Goal: Task Accomplishment & Management: Use online tool/utility

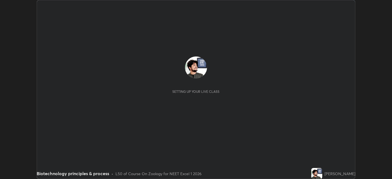
scroll to position [179, 391]
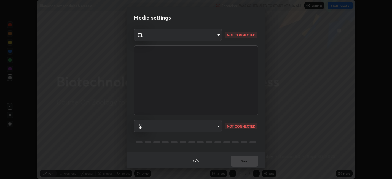
type input "e8d69c7dc0c2a56c5aabaa85415bde81fe71d5f71f3198f3fc497bb9ff74f4e0"
type input "default"
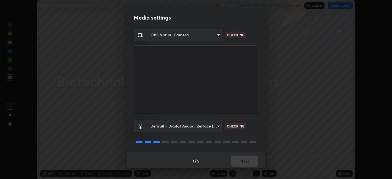
scroll to position [1, 0]
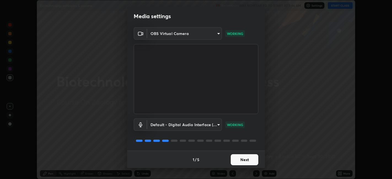
click at [242, 160] on button "Next" at bounding box center [245, 159] width 28 height 11
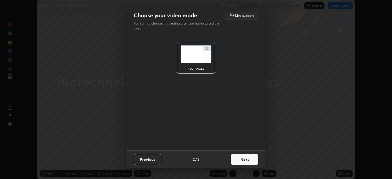
scroll to position [0, 0]
click at [241, 160] on button "Next" at bounding box center [245, 159] width 28 height 11
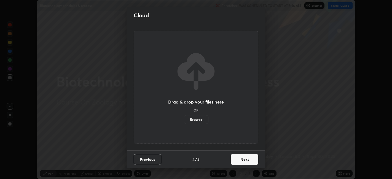
click at [243, 158] on button "Next" at bounding box center [245, 159] width 28 height 11
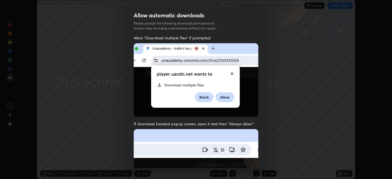
click at [140, 100] on img at bounding box center [196, 80] width 124 height 74
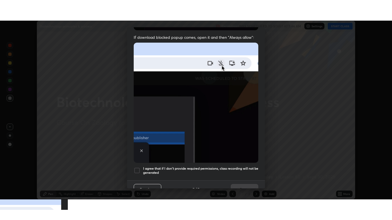
scroll to position [114, 0]
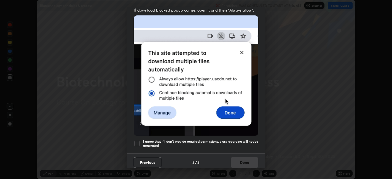
click at [137, 141] on div at bounding box center [137, 143] width 7 height 7
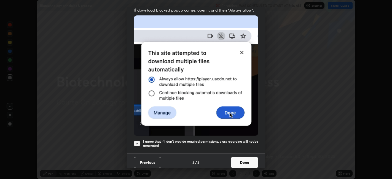
click at [244, 158] on button "Done" at bounding box center [245, 162] width 28 height 11
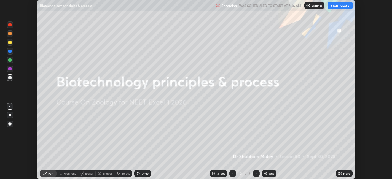
click at [338, 7] on button "START CLASS" at bounding box center [339, 5] width 25 height 7
click at [339, 174] on icon at bounding box center [338, 174] width 1 height 1
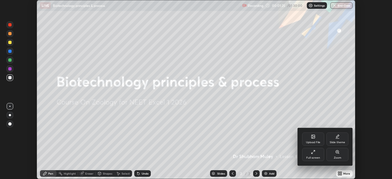
click at [313, 142] on div "Upload File" at bounding box center [313, 142] width 14 height 3
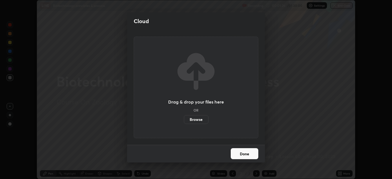
click at [196, 121] on label "Browse" at bounding box center [196, 119] width 25 height 9
click at [184, 121] on input "Browse" at bounding box center [184, 119] width 0 height 9
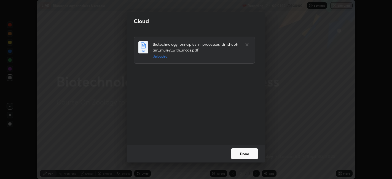
click at [237, 151] on button "Done" at bounding box center [245, 153] width 28 height 11
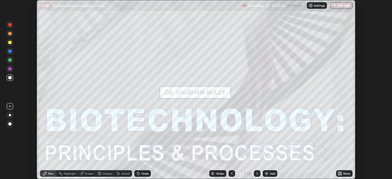
click at [341, 173] on icon at bounding box center [340, 172] width 1 height 1
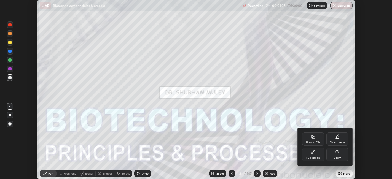
click at [308, 154] on div "Full screen" at bounding box center [313, 154] width 22 height 13
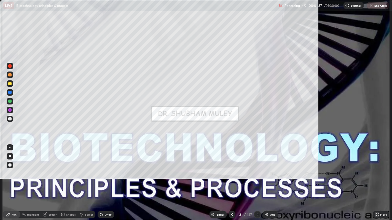
scroll to position [220, 392]
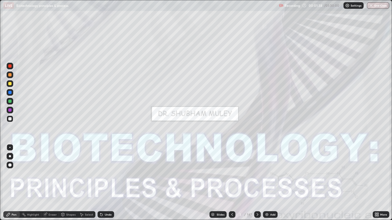
click at [217, 179] on div "Slides" at bounding box center [217, 215] width 17 height 7
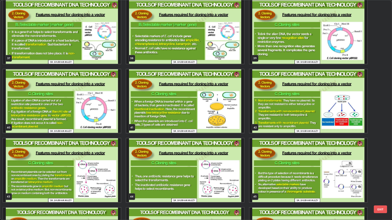
scroll to position [836, 0]
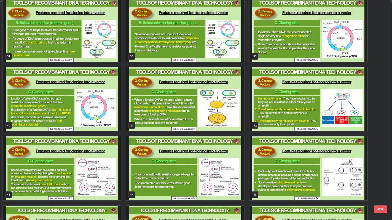
click at [264, 179] on img "grid" at bounding box center [308, 169] width 118 height 64
click at [265, 179] on img "grid" at bounding box center [308, 169] width 118 height 64
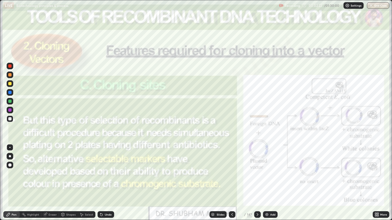
click at [232, 179] on icon at bounding box center [232, 215] width 4 height 4
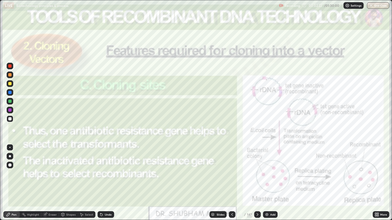
click at [266, 179] on img at bounding box center [266, 215] width 4 height 4
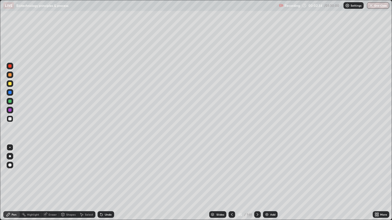
click at [69, 179] on div "Shapes" at bounding box center [70, 214] width 9 height 3
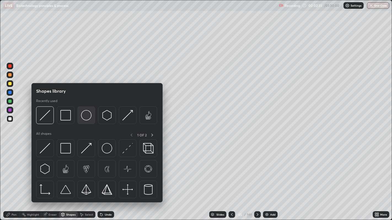
click at [89, 119] on img at bounding box center [86, 115] width 10 height 10
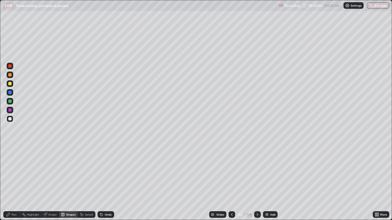
click at [85, 179] on div "Select" at bounding box center [89, 214] width 8 height 3
click at [102, 108] on div "0 ° Undo Copy Duplicate Duplicate to new slide Delete" at bounding box center [195, 110] width 391 height 220
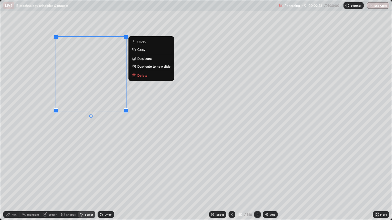
click at [78, 154] on div "0 ° Undo Copy Duplicate Duplicate to new slide Delete" at bounding box center [195, 110] width 391 height 220
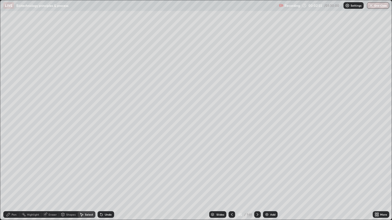
click at [12, 179] on div "Pen" at bounding box center [11, 215] width 17 height 7
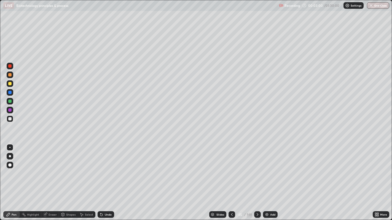
click at [10, 75] on div at bounding box center [9, 74] width 3 height 3
click at [10, 118] on div at bounding box center [9, 118] width 3 height 3
click at [10, 83] on div at bounding box center [9, 83] width 3 height 3
click at [52, 179] on div "Eraser" at bounding box center [52, 214] width 8 height 3
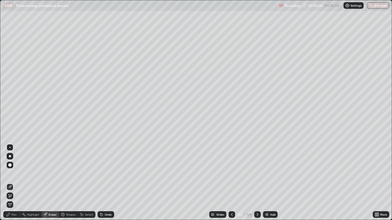
click at [104, 179] on div "Undo" at bounding box center [105, 215] width 17 height 7
click at [13, 179] on div "Pen" at bounding box center [14, 214] width 5 height 3
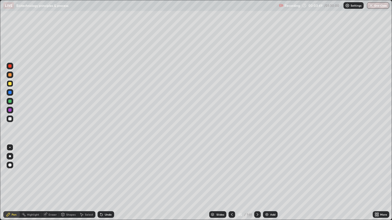
click at [10, 75] on div at bounding box center [9, 74] width 3 height 3
click at [11, 120] on div at bounding box center [9, 118] width 3 height 3
click at [10, 166] on div at bounding box center [9, 165] width 3 height 3
click at [72, 179] on div "Shapes" at bounding box center [70, 214] width 9 height 3
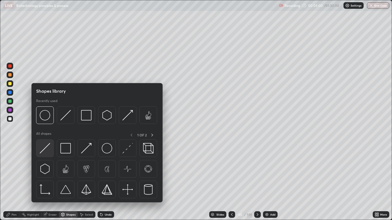
click at [49, 153] on img at bounding box center [45, 148] width 10 height 10
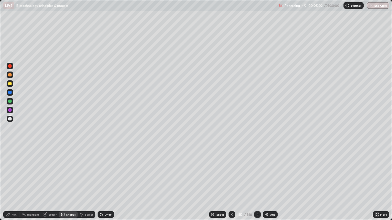
click at [14, 179] on div "Pen" at bounding box center [14, 214] width 5 height 3
click at [10, 84] on div at bounding box center [9, 83] width 3 height 3
click at [69, 179] on div "Shapes" at bounding box center [70, 214] width 9 height 3
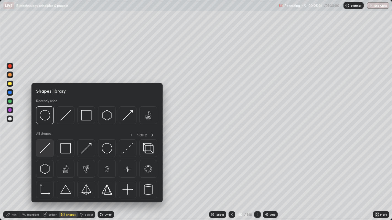
click at [50, 150] on img at bounding box center [45, 148] width 10 height 10
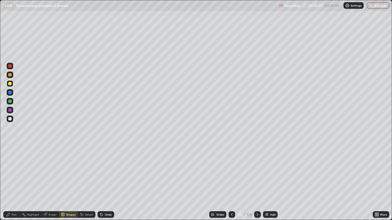
click at [12, 179] on div "Pen" at bounding box center [11, 215] width 17 height 7
click at [10, 84] on div at bounding box center [9, 83] width 3 height 3
click at [10, 120] on div at bounding box center [9, 118] width 3 height 3
click at [10, 93] on div at bounding box center [9, 92] width 3 height 3
click at [105, 179] on div "Undo" at bounding box center [108, 214] width 7 height 3
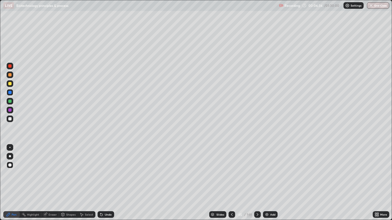
click at [106, 179] on div "Undo" at bounding box center [108, 214] width 7 height 3
click at [107, 179] on div "Undo" at bounding box center [108, 214] width 7 height 3
click at [106, 179] on div "Undo" at bounding box center [108, 214] width 7 height 3
click at [11, 120] on div at bounding box center [10, 119] width 7 height 7
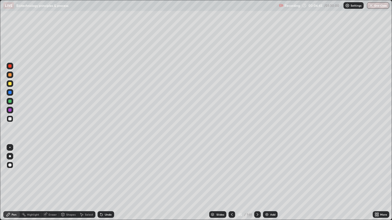
click at [108, 179] on div "Undo" at bounding box center [108, 214] width 7 height 3
click at [10, 92] on div at bounding box center [9, 92] width 3 height 3
click at [107, 179] on div "Undo" at bounding box center [108, 214] width 7 height 3
click at [8, 119] on div at bounding box center [9, 118] width 3 height 3
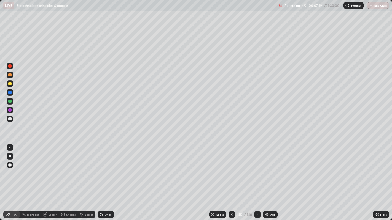
click at [10, 83] on div at bounding box center [9, 83] width 3 height 3
click at [9, 92] on div at bounding box center [9, 92] width 3 height 3
click at [107, 179] on div "Undo" at bounding box center [108, 214] width 7 height 3
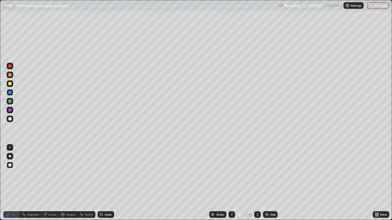
click at [107, 179] on div "Undo" at bounding box center [108, 214] width 7 height 3
click at [106, 179] on div "Undo" at bounding box center [108, 214] width 7 height 3
click at [9, 100] on div at bounding box center [9, 101] width 3 height 3
click at [10, 120] on div at bounding box center [9, 118] width 3 height 3
click at [270, 179] on div "Add" at bounding box center [272, 214] width 5 height 3
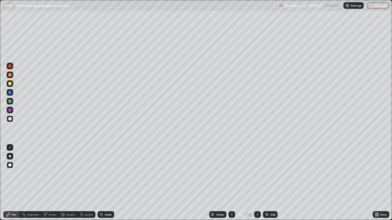
click at [10, 119] on div at bounding box center [9, 118] width 3 height 3
click at [105, 179] on div "Undo" at bounding box center [105, 215] width 17 height 7
click at [104, 179] on div "Undo" at bounding box center [105, 215] width 17 height 7
click at [67, 179] on div "Shapes" at bounding box center [70, 214] width 9 height 3
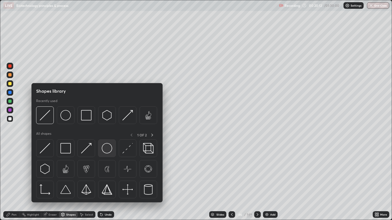
click at [105, 150] on img at bounding box center [107, 148] width 10 height 10
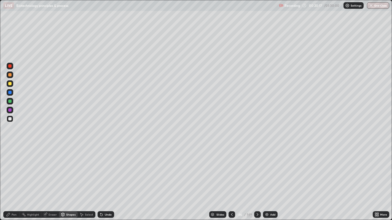
click at [14, 179] on div "Pen" at bounding box center [14, 214] width 5 height 3
click at [10, 94] on div at bounding box center [9, 92] width 3 height 3
click at [10, 102] on div at bounding box center [9, 101] width 3 height 3
click at [11, 120] on div at bounding box center [10, 119] width 7 height 7
click at [9, 102] on div at bounding box center [9, 101] width 3 height 3
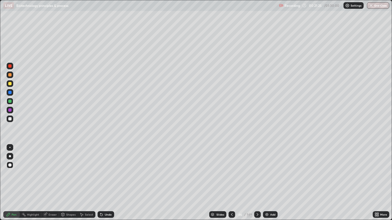
click at [11, 179] on div "Pen" at bounding box center [11, 215] width 17 height 7
click at [11, 119] on div at bounding box center [9, 118] width 3 height 3
click at [9, 78] on div at bounding box center [10, 75] width 7 height 7
click at [231, 179] on icon at bounding box center [231, 215] width 4 height 4
click at [257, 179] on icon at bounding box center [257, 215] width 4 height 4
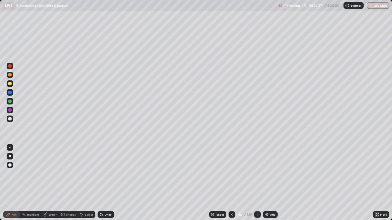
click at [104, 179] on div "Undo" at bounding box center [105, 215] width 17 height 7
click at [105, 179] on div "Undo" at bounding box center [108, 214] width 7 height 3
click at [9, 119] on div at bounding box center [9, 118] width 3 height 3
click at [10, 83] on div at bounding box center [9, 83] width 3 height 3
click at [231, 179] on icon at bounding box center [231, 215] width 4 height 4
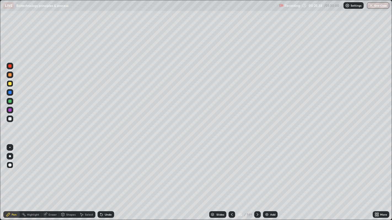
click at [257, 179] on icon at bounding box center [257, 215] width 4 height 4
click at [9, 92] on div at bounding box center [9, 92] width 3 height 3
click at [102, 179] on icon at bounding box center [101, 215] width 4 height 4
click at [101, 179] on icon at bounding box center [101, 215] width 2 height 2
click at [103, 179] on div "Undo" at bounding box center [105, 215] width 17 height 7
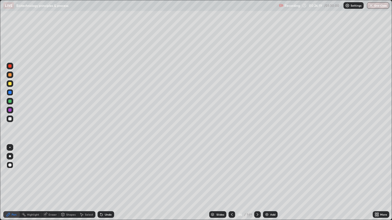
click at [9, 92] on div at bounding box center [9, 92] width 3 height 3
click at [7, 120] on div at bounding box center [10, 119] width 7 height 7
click at [232, 179] on icon at bounding box center [231, 215] width 4 height 4
click at [256, 179] on icon at bounding box center [257, 215] width 4 height 4
click at [265, 179] on img at bounding box center [266, 215] width 4 height 4
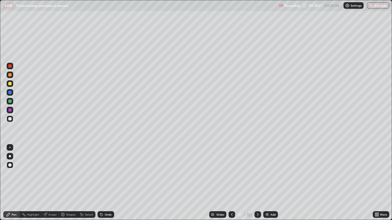
click at [11, 66] on div at bounding box center [9, 65] width 3 height 3
click at [105, 179] on div "Undo" at bounding box center [108, 214] width 7 height 3
click at [68, 179] on div "Shapes" at bounding box center [70, 214] width 9 height 3
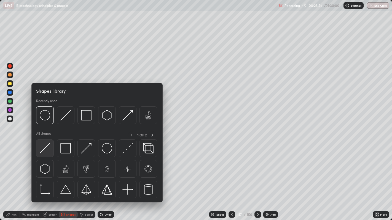
click at [45, 150] on img at bounding box center [45, 148] width 10 height 10
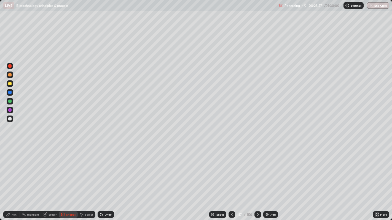
click at [70, 179] on div "Shapes" at bounding box center [70, 214] width 9 height 3
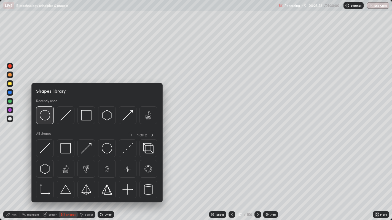
click at [44, 116] on img at bounding box center [45, 115] width 10 height 10
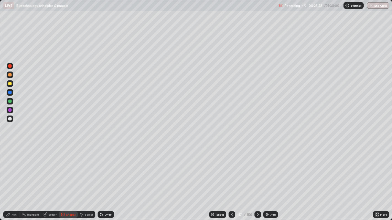
click at [10, 102] on div at bounding box center [9, 101] width 3 height 3
click at [9, 118] on div at bounding box center [9, 118] width 3 height 3
click at [10, 93] on div at bounding box center [9, 92] width 3 height 3
click at [10, 75] on div at bounding box center [9, 74] width 3 height 3
click at [9, 66] on div at bounding box center [9, 65] width 3 height 3
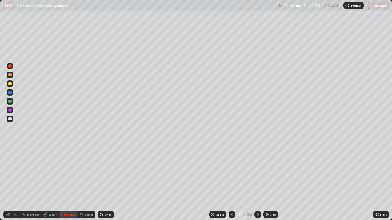
click at [106, 179] on div "Undo" at bounding box center [108, 214] width 7 height 3
click at [12, 179] on div "Pen" at bounding box center [11, 215] width 17 height 7
click at [9, 117] on div at bounding box center [9, 118] width 3 height 3
click at [257, 179] on icon at bounding box center [257, 215] width 4 height 4
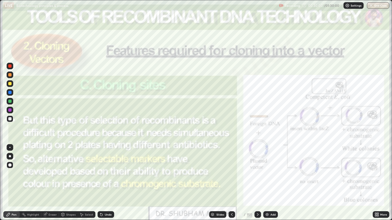
click at [257, 179] on icon at bounding box center [257, 215] width 4 height 4
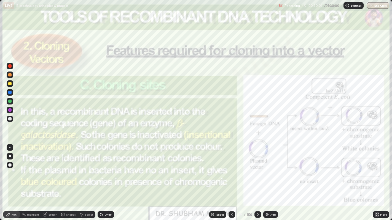
click at [257, 179] on icon at bounding box center [257, 215] width 4 height 4
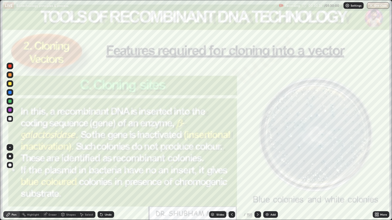
click at [228, 179] on div at bounding box center [231, 215] width 7 height 7
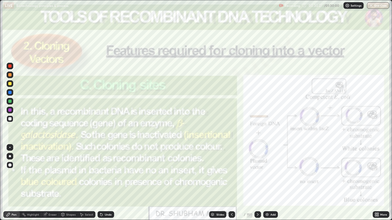
click at [231, 179] on icon at bounding box center [231, 215] width 4 height 4
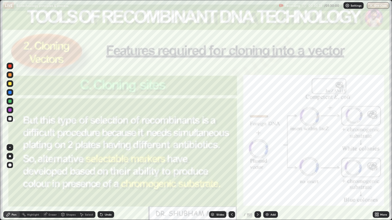
click at [231, 179] on icon at bounding box center [231, 215] width 4 height 4
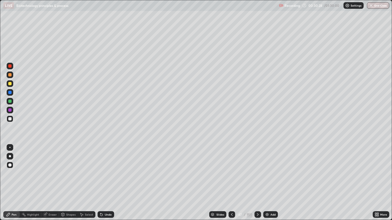
click at [232, 179] on icon at bounding box center [231, 215] width 4 height 4
click at [257, 179] on icon at bounding box center [257, 215] width 4 height 4
click at [228, 179] on div at bounding box center [231, 215] width 7 height 7
click at [231, 179] on icon at bounding box center [231, 215] width 4 height 4
click at [256, 179] on icon at bounding box center [257, 215] width 4 height 4
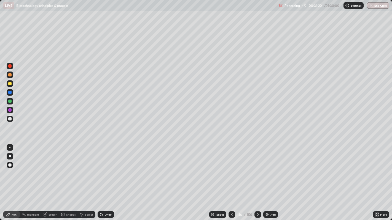
click at [257, 179] on icon at bounding box center [257, 215] width 4 height 4
click at [10, 119] on div at bounding box center [9, 118] width 3 height 3
click at [11, 92] on div at bounding box center [9, 92] width 3 height 3
click at [11, 94] on div at bounding box center [9, 92] width 3 height 3
click at [10, 120] on div at bounding box center [9, 118] width 3 height 3
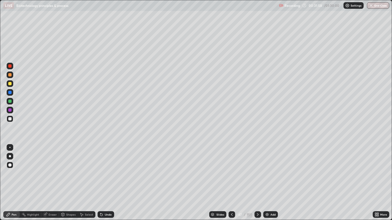
click at [231, 179] on icon at bounding box center [231, 215] width 4 height 4
click at [232, 179] on icon at bounding box center [231, 215] width 4 height 4
click at [257, 179] on icon at bounding box center [257, 215] width 4 height 4
click at [256, 179] on icon at bounding box center [257, 215] width 4 height 4
click at [10, 118] on div at bounding box center [9, 118] width 3 height 3
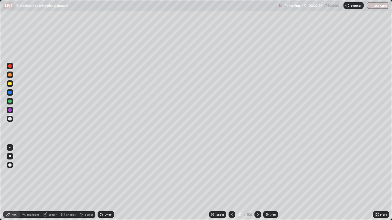
click at [231, 179] on icon at bounding box center [231, 215] width 4 height 4
click at [231, 179] on div at bounding box center [231, 215] width 7 height 7
click at [49, 179] on div "Eraser" at bounding box center [50, 215] width 18 height 7
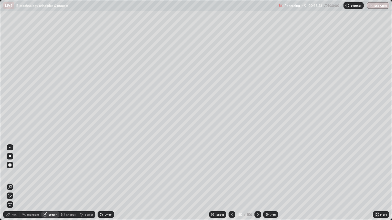
click at [14, 179] on div "Pen" at bounding box center [14, 214] width 5 height 3
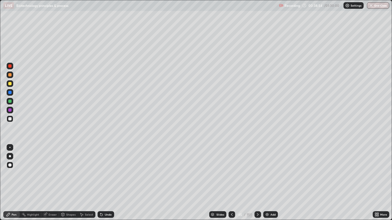
click at [10, 93] on div at bounding box center [9, 92] width 3 height 3
click at [256, 179] on icon at bounding box center [257, 215] width 4 height 4
click at [105, 179] on div "Undo" at bounding box center [108, 214] width 7 height 3
click at [11, 165] on div at bounding box center [9, 165] width 3 height 3
click at [107, 179] on div "Undo" at bounding box center [108, 214] width 7 height 3
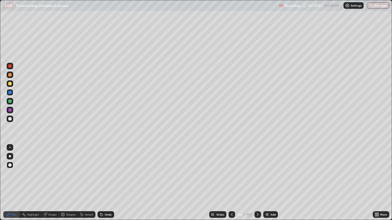
click at [10, 118] on div at bounding box center [9, 118] width 3 height 3
click at [10, 93] on div at bounding box center [9, 92] width 3 height 3
click at [9, 119] on div at bounding box center [9, 118] width 3 height 3
click at [231, 179] on icon at bounding box center [231, 215] width 4 height 4
click at [257, 179] on icon at bounding box center [257, 215] width 4 height 4
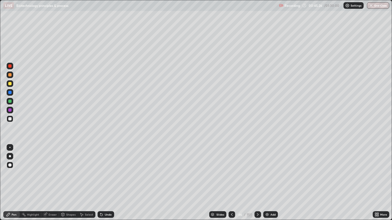
click at [258, 179] on icon at bounding box center [257, 215] width 4 height 4
click at [257, 179] on div at bounding box center [257, 214] width 7 height 11
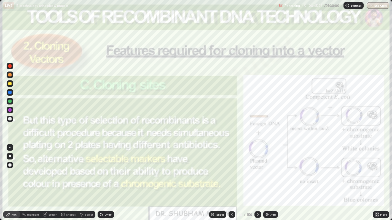
click at [231, 179] on icon at bounding box center [231, 215] width 4 height 4
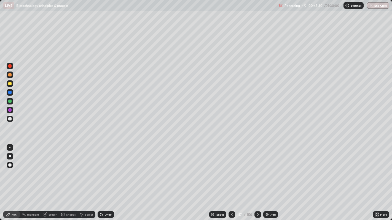
click at [231, 179] on icon at bounding box center [231, 215] width 4 height 4
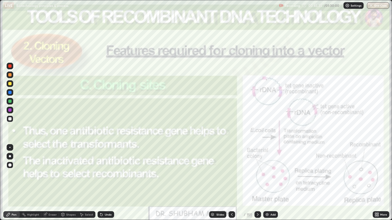
click at [257, 179] on icon at bounding box center [257, 215] width 4 height 4
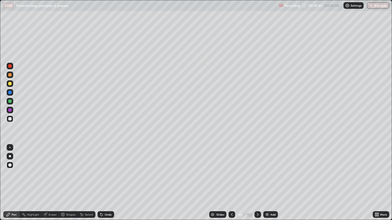
click at [257, 179] on icon at bounding box center [257, 215] width 4 height 4
click at [231, 179] on icon at bounding box center [231, 215] width 4 height 4
click at [268, 179] on img at bounding box center [267, 215] width 4 height 4
click at [231, 179] on icon at bounding box center [232, 215] width 4 height 4
click at [256, 179] on icon at bounding box center [257, 215] width 4 height 4
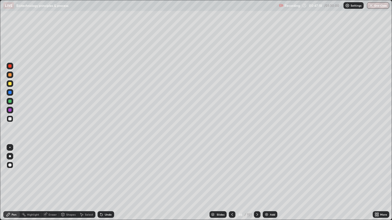
click at [256, 179] on icon at bounding box center [257, 215] width 4 height 4
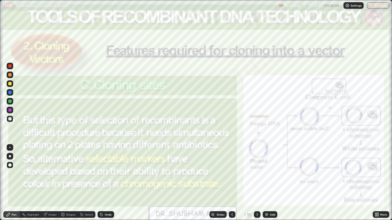
click at [10, 66] on div at bounding box center [9, 65] width 3 height 3
click at [256, 179] on icon at bounding box center [257, 215] width 4 height 4
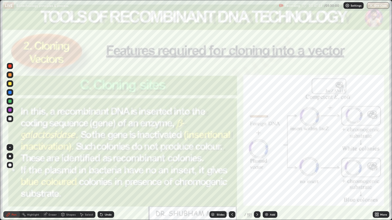
click at [9, 67] on div at bounding box center [9, 65] width 3 height 3
click at [257, 179] on icon at bounding box center [257, 215] width 4 height 4
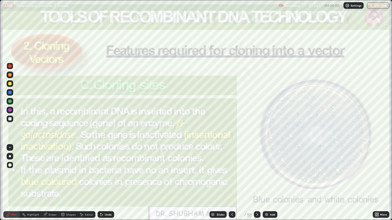
click at [265, 179] on img at bounding box center [266, 215] width 4 height 4
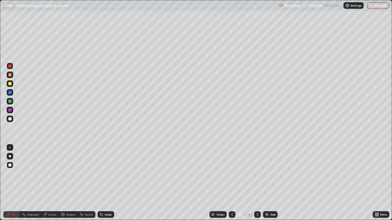
click at [257, 179] on icon at bounding box center [257, 215] width 4 height 4
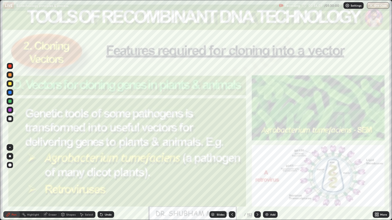
click at [260, 179] on div at bounding box center [257, 215] width 7 height 7
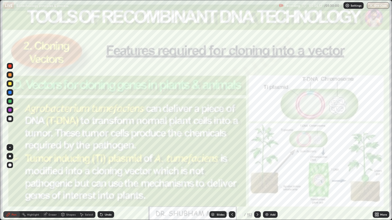
click at [256, 179] on div at bounding box center [257, 215] width 7 height 7
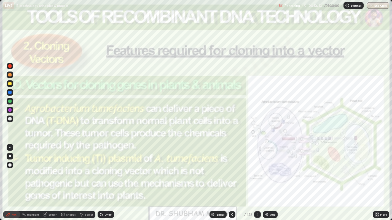
click at [256, 179] on icon at bounding box center [257, 215] width 4 height 4
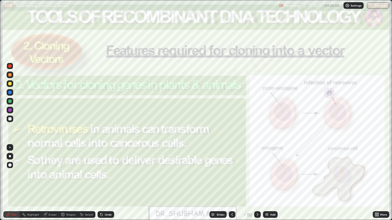
click at [256, 179] on icon at bounding box center [257, 215] width 4 height 4
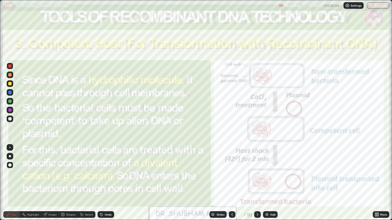
click at [256, 179] on icon at bounding box center [257, 215] width 4 height 4
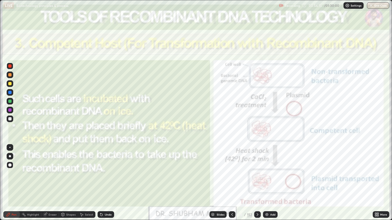
click at [256, 179] on icon at bounding box center [257, 215] width 4 height 4
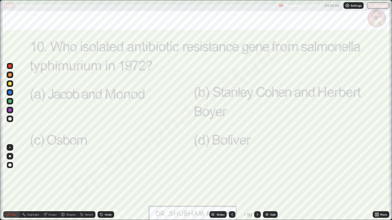
click at [232, 179] on icon at bounding box center [232, 215] width 4 height 4
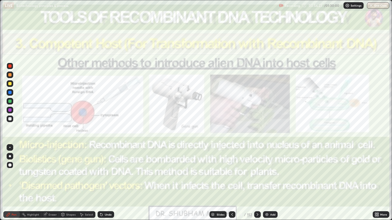
click at [219, 179] on div "Slides" at bounding box center [220, 214] width 8 height 3
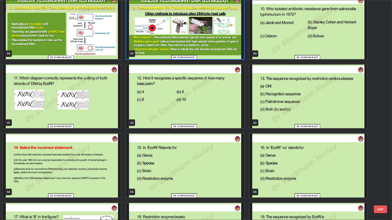
scroll to position [1324, 0]
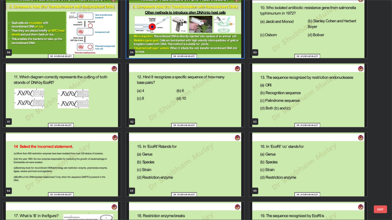
click at [222, 179] on img "grid" at bounding box center [185, 165] width 118 height 64
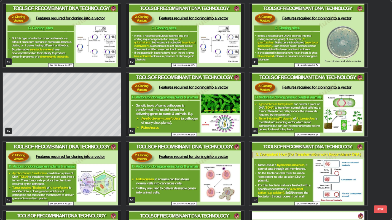
scroll to position [1116, 0]
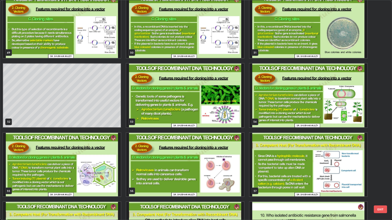
click at [228, 178] on img "grid" at bounding box center [185, 165] width 118 height 64
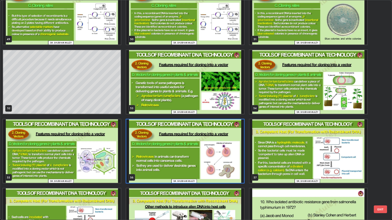
scroll to position [1101, 0]
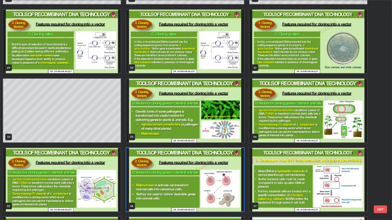
click at [214, 134] on img "grid" at bounding box center [185, 111] width 118 height 64
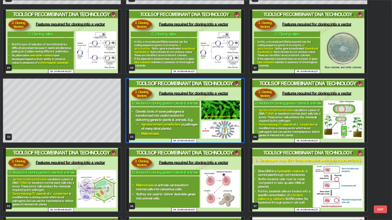
click at [216, 134] on img "grid" at bounding box center [185, 111] width 118 height 64
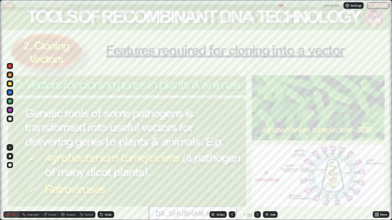
click at [265, 179] on img at bounding box center [266, 215] width 4 height 4
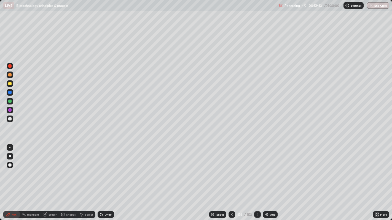
click at [229, 179] on div at bounding box center [231, 215] width 7 height 7
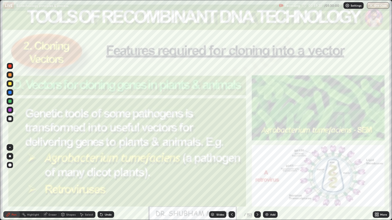
click at [10, 66] on div at bounding box center [9, 65] width 3 height 3
click at [267, 179] on img at bounding box center [266, 215] width 4 height 4
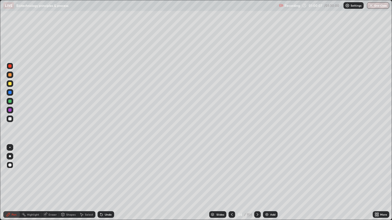
click at [10, 119] on div at bounding box center [9, 118] width 3 height 3
click at [10, 92] on div at bounding box center [9, 92] width 3 height 3
click at [9, 119] on div at bounding box center [9, 118] width 3 height 3
click at [10, 101] on div at bounding box center [9, 101] width 3 height 3
click at [10, 118] on div at bounding box center [9, 118] width 3 height 3
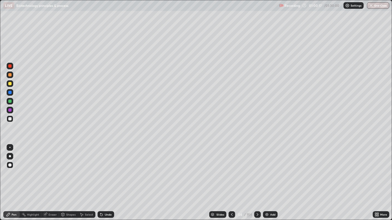
click at [10, 109] on div at bounding box center [9, 110] width 3 height 3
click at [10, 85] on div at bounding box center [9, 83] width 3 height 3
click at [9, 101] on div at bounding box center [9, 101] width 3 height 3
click at [10, 102] on div at bounding box center [9, 101] width 3 height 3
click at [9, 75] on div at bounding box center [9, 74] width 3 height 3
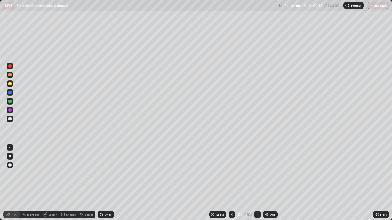
click at [9, 101] on div at bounding box center [9, 101] width 3 height 3
click at [106, 179] on div "Undo" at bounding box center [108, 214] width 7 height 3
click at [105, 179] on div "Undo" at bounding box center [108, 214] width 7 height 3
click at [107, 179] on div "Undo" at bounding box center [108, 214] width 7 height 3
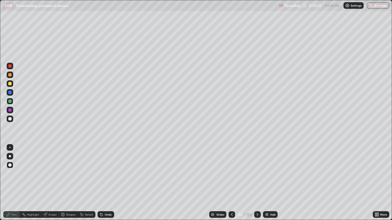
click at [10, 119] on div at bounding box center [9, 118] width 3 height 3
click at [7, 109] on div at bounding box center [10, 110] width 7 height 7
click at [231, 179] on icon at bounding box center [231, 215] width 4 height 4
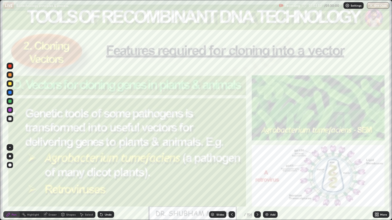
click at [10, 74] on div at bounding box center [9, 74] width 3 height 3
click at [265, 179] on img at bounding box center [266, 215] width 4 height 4
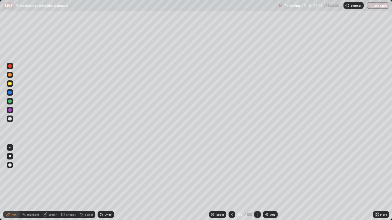
click at [10, 118] on div at bounding box center [9, 118] width 3 height 3
click at [10, 101] on div at bounding box center [9, 101] width 3 height 3
click at [231, 179] on icon at bounding box center [231, 215] width 4 height 4
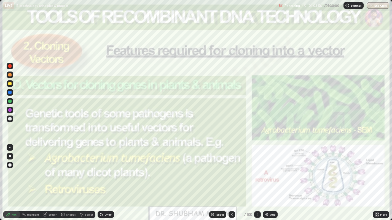
click at [257, 179] on icon at bounding box center [257, 215] width 4 height 4
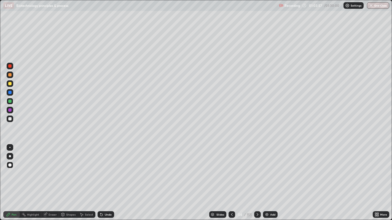
click at [257, 179] on icon at bounding box center [257, 215] width 4 height 4
click at [256, 179] on icon at bounding box center [257, 215] width 4 height 4
click at [232, 179] on icon at bounding box center [231, 215] width 4 height 4
click at [231, 179] on icon at bounding box center [231, 215] width 4 height 4
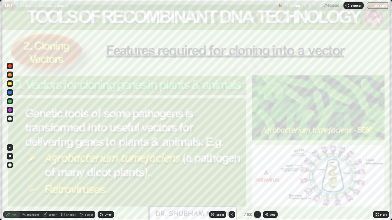
click at [257, 179] on div at bounding box center [257, 215] width 7 height 7
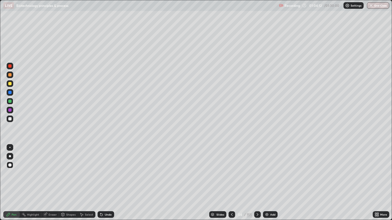
click at [9, 119] on div at bounding box center [9, 118] width 3 height 3
click at [257, 179] on icon at bounding box center [257, 215] width 4 height 4
click at [256, 179] on div at bounding box center [257, 214] width 7 height 11
click at [257, 179] on icon at bounding box center [257, 215] width 4 height 4
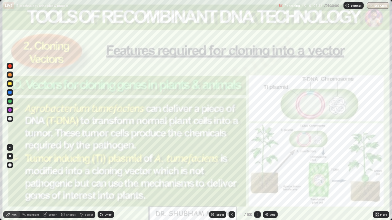
click at [257, 179] on icon at bounding box center [257, 215] width 4 height 4
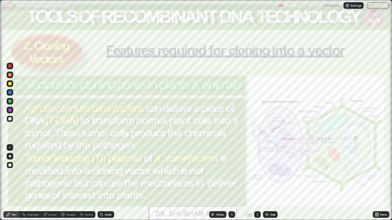
click at [256, 179] on icon at bounding box center [257, 215] width 4 height 4
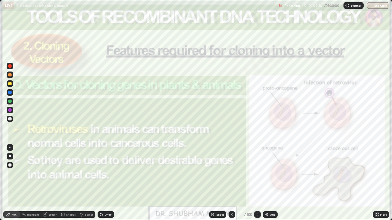
click at [10, 111] on div at bounding box center [9, 110] width 3 height 3
click at [257, 179] on icon at bounding box center [257, 215] width 4 height 4
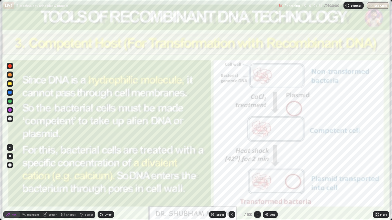
click at [269, 179] on div "Add" at bounding box center [270, 215] width 15 height 7
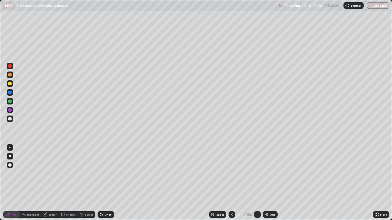
click at [9, 120] on div at bounding box center [9, 118] width 3 height 3
click at [11, 84] on div at bounding box center [9, 83] width 3 height 3
click at [9, 119] on div at bounding box center [9, 118] width 3 height 3
click at [10, 84] on div at bounding box center [9, 83] width 3 height 3
click at [8, 118] on div at bounding box center [9, 118] width 3 height 3
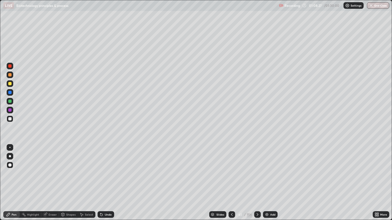
click at [10, 101] on div at bounding box center [9, 101] width 3 height 3
click at [50, 179] on div "Eraser" at bounding box center [52, 214] width 8 height 3
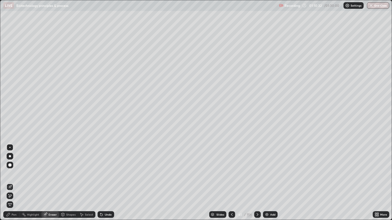
click at [231, 179] on icon at bounding box center [231, 215] width 4 height 4
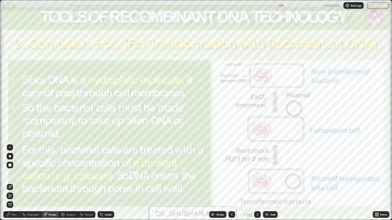
click at [257, 179] on icon at bounding box center [257, 215] width 4 height 4
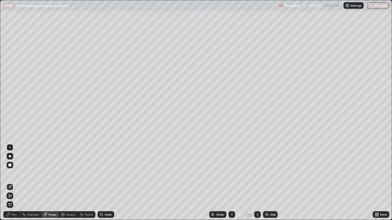
click at [257, 179] on icon at bounding box center [257, 215] width 4 height 4
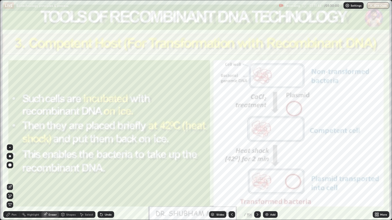
click at [257, 179] on icon at bounding box center [257, 214] width 2 height 3
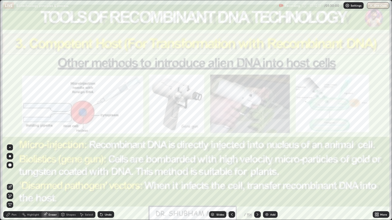
click at [8, 179] on icon at bounding box center [8, 214] width 3 height 3
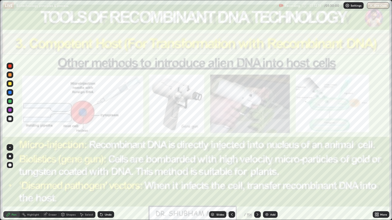
click at [10, 66] on div at bounding box center [9, 65] width 3 height 3
click at [257, 179] on icon at bounding box center [257, 214] width 2 height 3
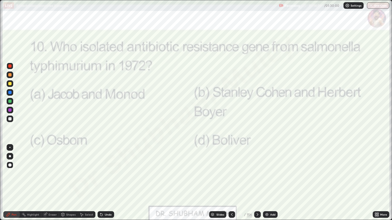
click at [254, 179] on div at bounding box center [257, 215] width 7 height 7
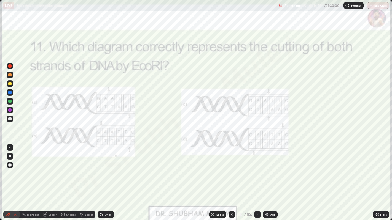
click at [257, 179] on icon at bounding box center [257, 215] width 4 height 4
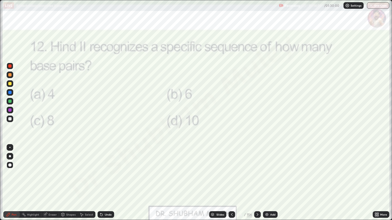
click at [257, 179] on icon at bounding box center [257, 215] width 4 height 4
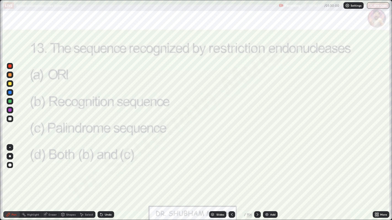
click at [256, 179] on icon at bounding box center [257, 215] width 4 height 4
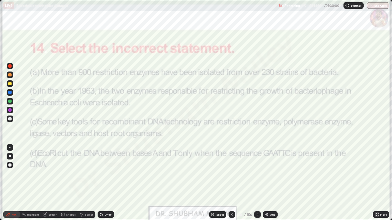
click at [257, 179] on icon at bounding box center [257, 215] width 4 height 4
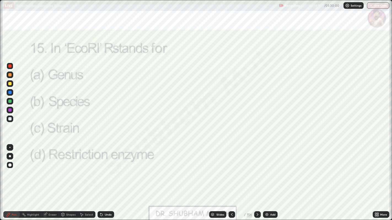
click at [257, 179] on icon at bounding box center [257, 215] width 4 height 4
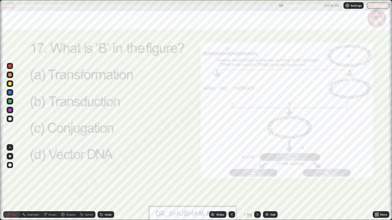
click at [256, 179] on icon at bounding box center [257, 214] width 2 height 3
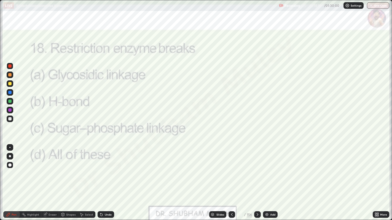
click at [257, 179] on icon at bounding box center [257, 215] width 4 height 4
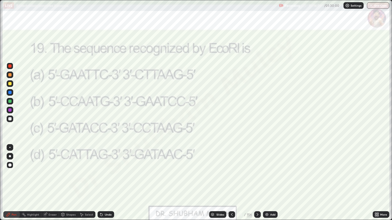
click at [257, 179] on icon at bounding box center [257, 215] width 4 height 4
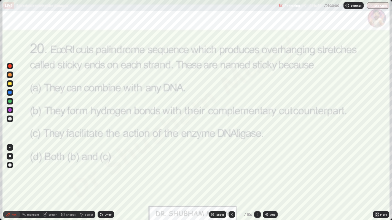
click at [257, 179] on icon at bounding box center [257, 215] width 4 height 4
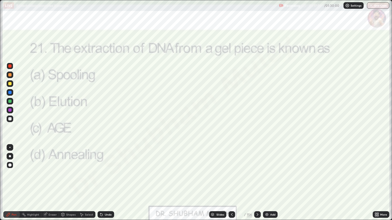
click at [257, 179] on icon at bounding box center [257, 215] width 4 height 4
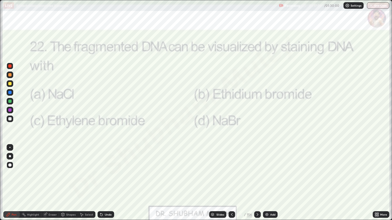
click at [256, 179] on icon at bounding box center [257, 215] width 4 height 4
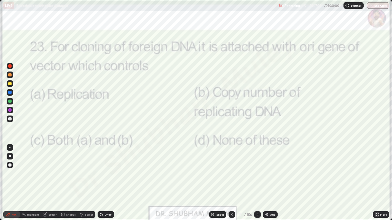
click at [260, 179] on div at bounding box center [257, 215] width 7 height 7
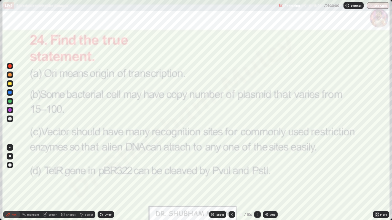
click at [257, 179] on icon at bounding box center [257, 215] width 4 height 4
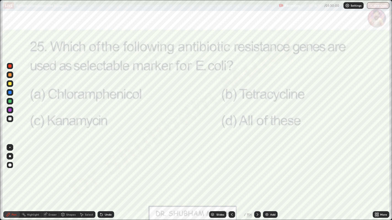
click at [257, 179] on icon at bounding box center [257, 215] width 4 height 4
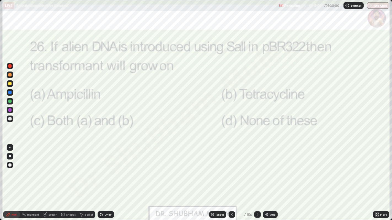
click at [256, 179] on icon at bounding box center [257, 215] width 4 height 4
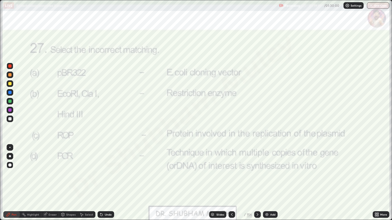
click at [256, 179] on icon at bounding box center [257, 215] width 4 height 4
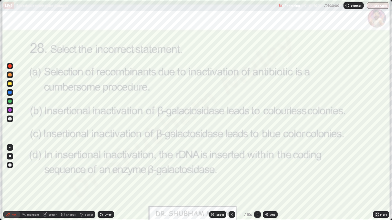
click at [257, 179] on icon at bounding box center [257, 215] width 4 height 4
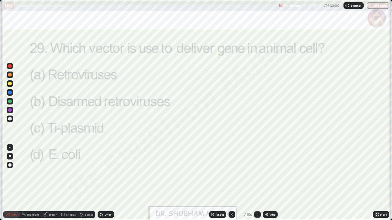
click at [231, 179] on icon at bounding box center [231, 215] width 4 height 4
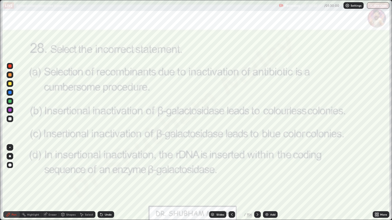
click at [257, 179] on icon at bounding box center [257, 215] width 4 height 4
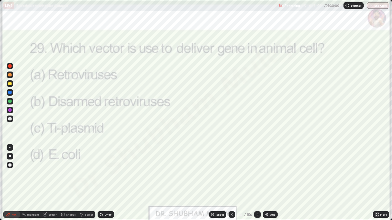
click at [257, 179] on icon at bounding box center [257, 215] width 4 height 4
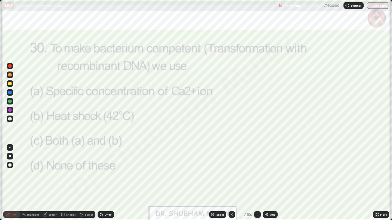
click at [257, 179] on icon at bounding box center [257, 215] width 4 height 4
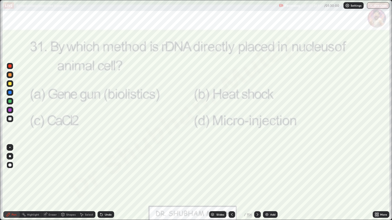
click at [256, 179] on icon at bounding box center [257, 215] width 4 height 4
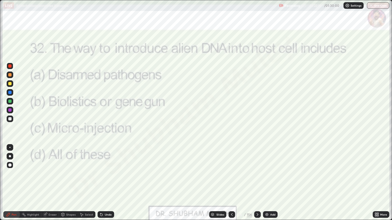
click at [257, 179] on icon at bounding box center [257, 215] width 4 height 4
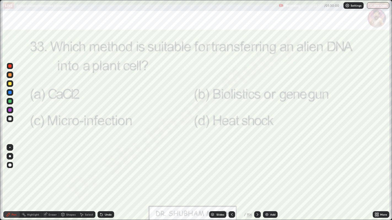
click at [232, 179] on icon at bounding box center [232, 214] width 2 height 3
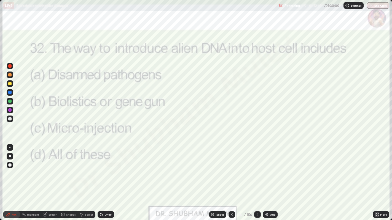
click at [257, 179] on icon at bounding box center [257, 215] width 4 height 4
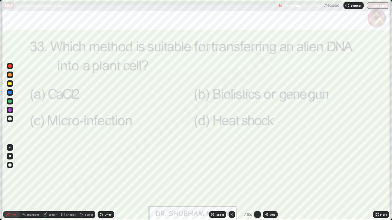
click at [257, 179] on icon at bounding box center [257, 215] width 4 height 4
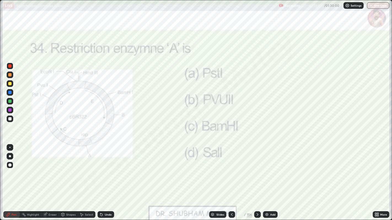
click at [257, 179] on icon at bounding box center [257, 215] width 4 height 4
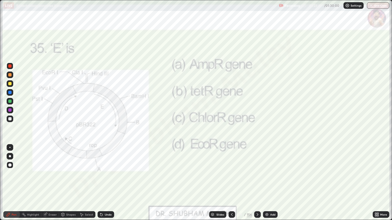
click at [256, 179] on icon at bounding box center [257, 214] width 2 height 3
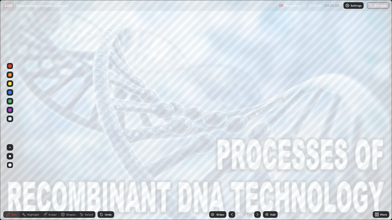
click at [229, 179] on icon at bounding box center [231, 215] width 4 height 4
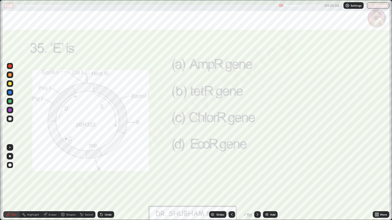
click at [224, 179] on div "Slides" at bounding box center [217, 215] width 17 height 7
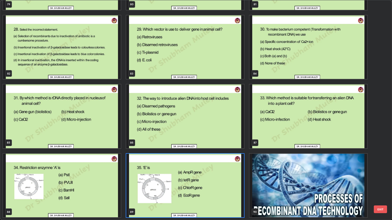
scroll to position [218, 389]
click at [215, 179] on img "grid" at bounding box center [185, 186] width 118 height 64
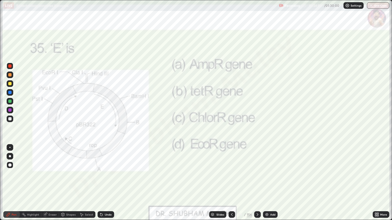
click at [231, 179] on icon at bounding box center [231, 215] width 4 height 4
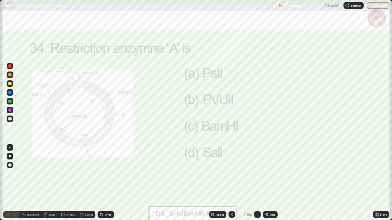
click at [232, 179] on icon at bounding box center [231, 215] width 4 height 4
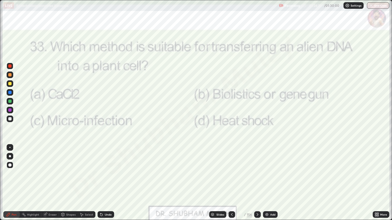
click at [230, 179] on icon at bounding box center [231, 215] width 4 height 4
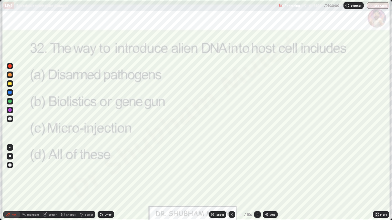
click at [230, 179] on icon at bounding box center [231, 215] width 4 height 4
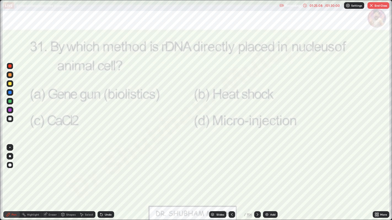
click at [231, 179] on icon at bounding box center [231, 215] width 4 height 4
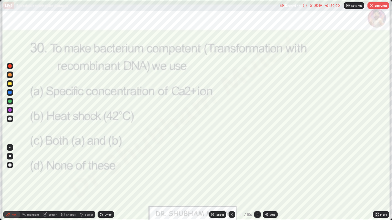
click at [231, 179] on icon at bounding box center [231, 215] width 4 height 4
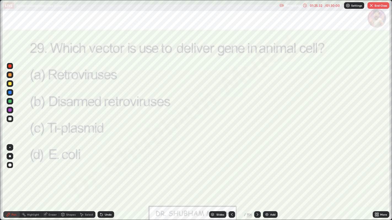
click at [231, 179] on icon at bounding box center [231, 215] width 4 height 4
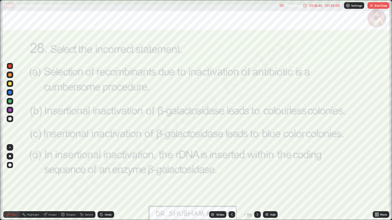
click at [231, 179] on icon at bounding box center [231, 215] width 4 height 4
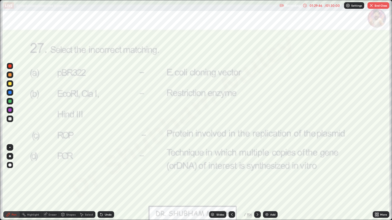
click at [228, 179] on div at bounding box center [231, 215] width 7 height 7
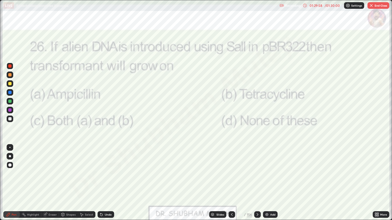
click at [231, 179] on icon at bounding box center [231, 215] width 4 height 4
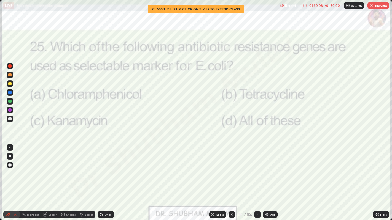
click at [231, 179] on icon at bounding box center [231, 215] width 4 height 4
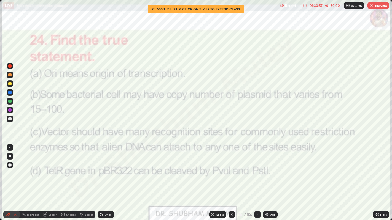
click at [231, 179] on icon at bounding box center [231, 215] width 4 height 4
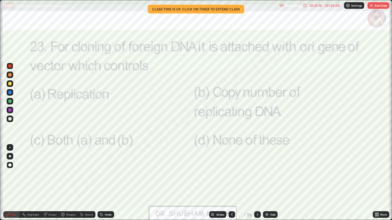
click at [218, 179] on div "Slides" at bounding box center [220, 214] width 8 height 3
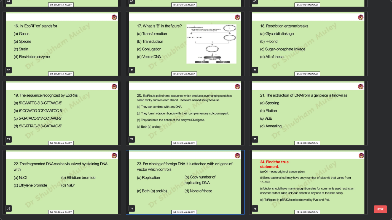
scroll to position [1569, 0]
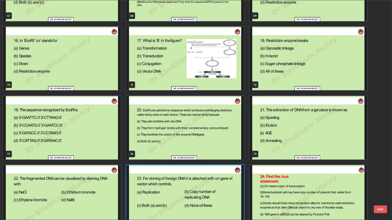
click at [107, 154] on img "grid" at bounding box center [62, 128] width 118 height 64
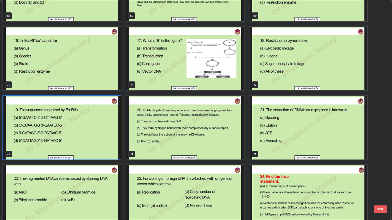
click at [108, 153] on img "grid" at bounding box center [62, 128] width 118 height 64
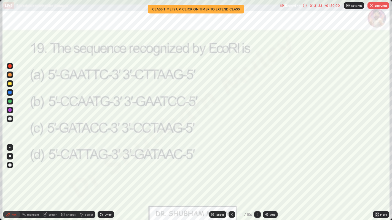
click at [258, 179] on icon at bounding box center [257, 215] width 4 height 4
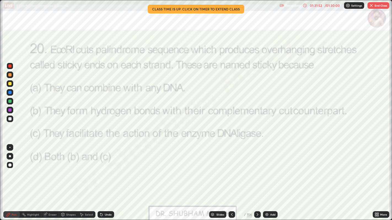
click at [231, 179] on icon at bounding box center [231, 215] width 4 height 4
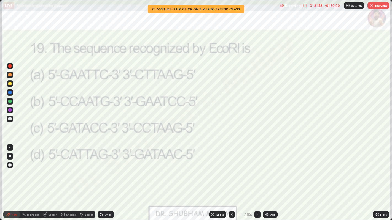
click at [257, 179] on icon at bounding box center [257, 215] width 4 height 4
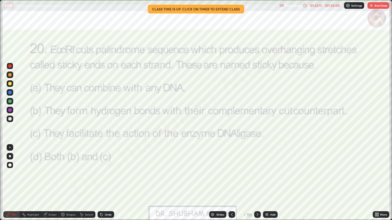
click at [231, 179] on icon at bounding box center [231, 215] width 4 height 4
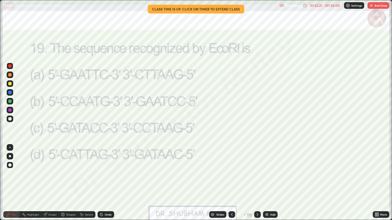
click at [231, 179] on icon at bounding box center [232, 214] width 2 height 3
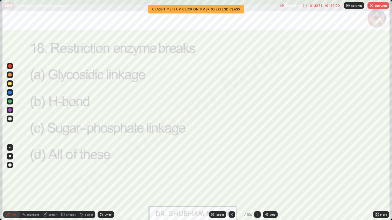
click at [231, 179] on icon at bounding box center [231, 215] width 4 height 4
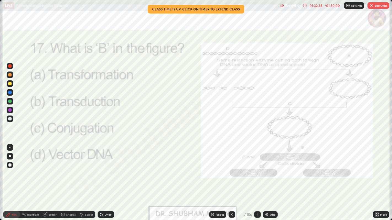
click at [232, 179] on icon at bounding box center [231, 215] width 4 height 4
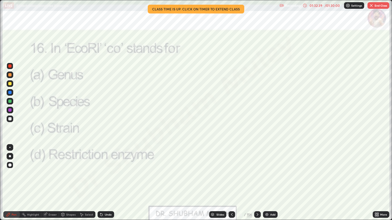
click at [212, 179] on icon at bounding box center [212, 213] width 3 height 1
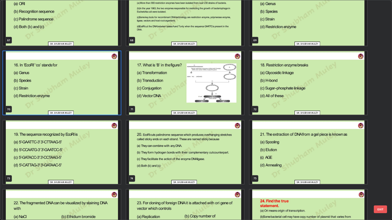
scroll to position [1541, 0]
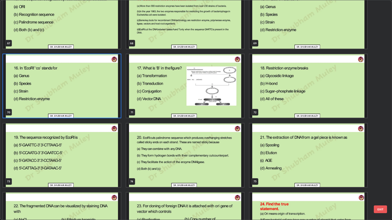
click at [285, 112] on img "grid" at bounding box center [308, 86] width 118 height 64
click at [286, 112] on img "grid" at bounding box center [308, 86] width 118 height 64
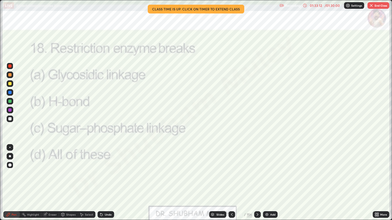
click at [219, 179] on div "Slides" at bounding box center [220, 214] width 8 height 3
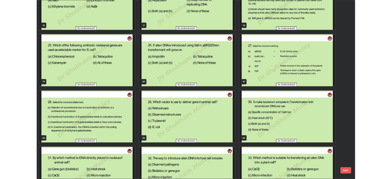
scroll to position [1765, 0]
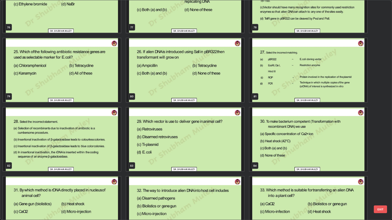
click at [277, 92] on img "grid" at bounding box center [308, 70] width 118 height 64
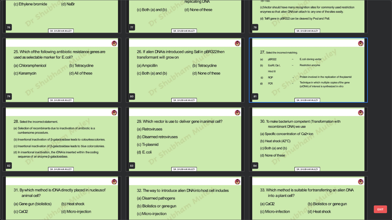
click at [276, 91] on img "grid" at bounding box center [308, 70] width 118 height 64
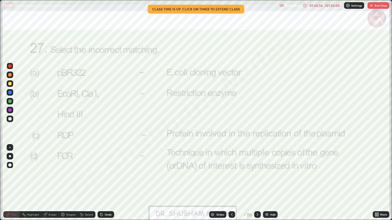
click at [370, 2] on button "End Class" at bounding box center [378, 5] width 22 height 7
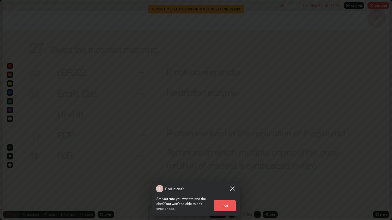
click at [221, 179] on button "End" at bounding box center [224, 205] width 22 height 11
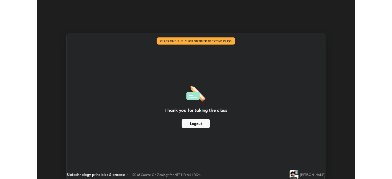
scroll to position [27361, 27148]
